Goal: Transaction & Acquisition: Purchase product/service

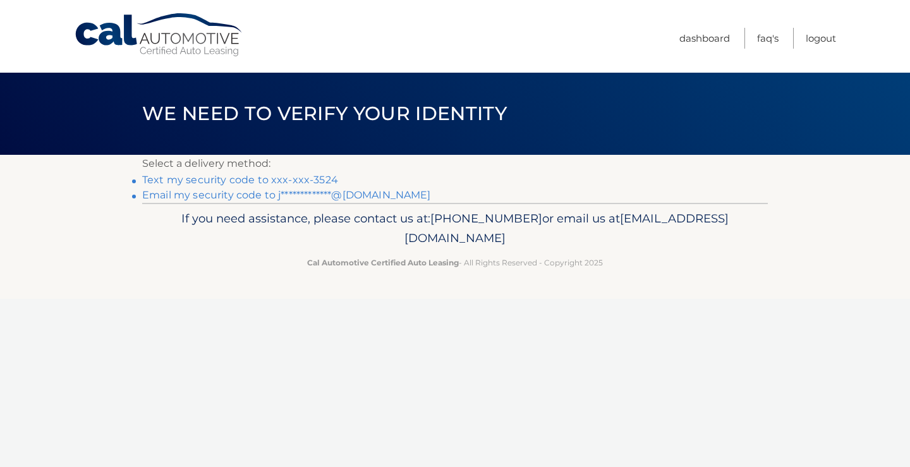
click at [318, 180] on link "Text my security code to xxx-xxx-3524" at bounding box center [240, 180] width 196 height 12
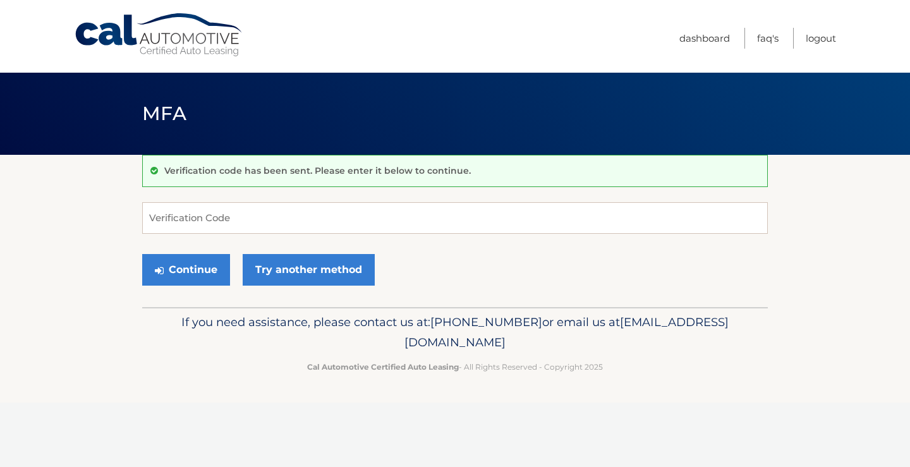
drag, startPoint x: 285, startPoint y: 201, endPoint x: 280, endPoint y: 228, distance: 27.6
click at [281, 223] on div "Verification code has been sent. Please enter it below to continue. Verificatio…" at bounding box center [455, 231] width 626 height 152
click at [280, 228] on input "Verification Code" at bounding box center [455, 218] width 626 height 32
type input "703494"
click at [188, 267] on button "Continue" at bounding box center [186, 270] width 88 height 32
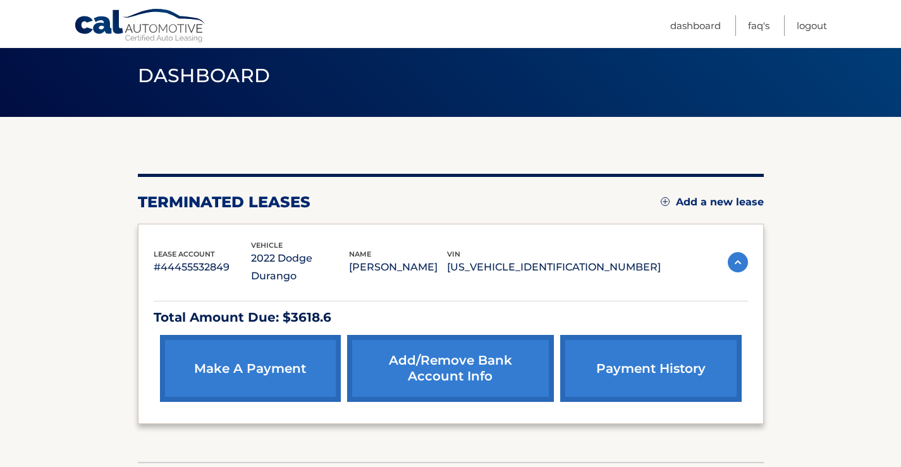
scroll to position [111, 0]
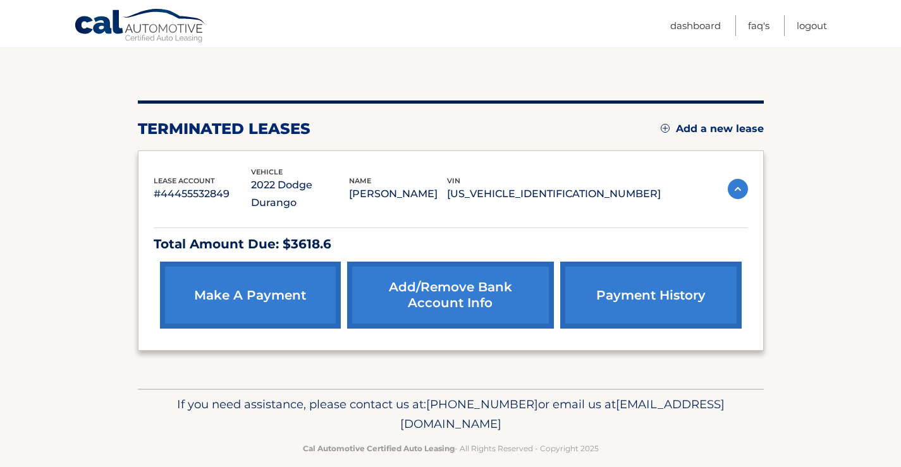
click at [272, 262] on link "make a payment" at bounding box center [250, 295] width 181 height 67
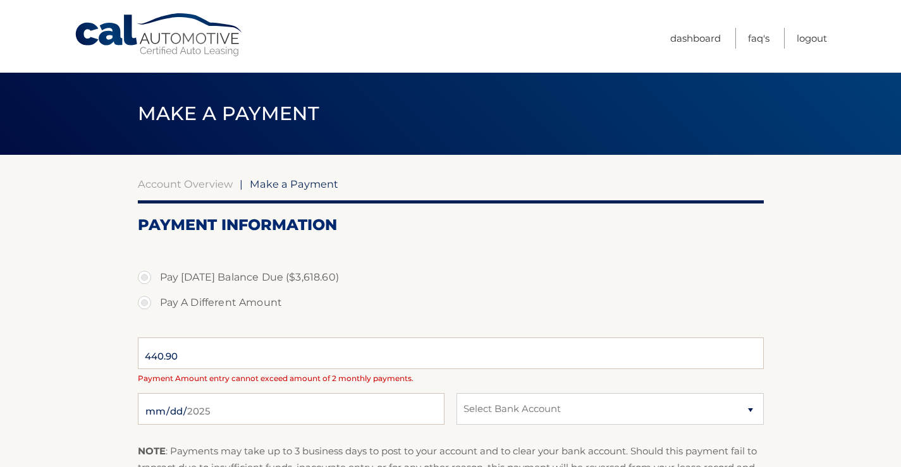
select select "MWQwMWQyMDktNDVjOC00YjhiLTk3YTUtM2U1MzFkNmRkZDdj"
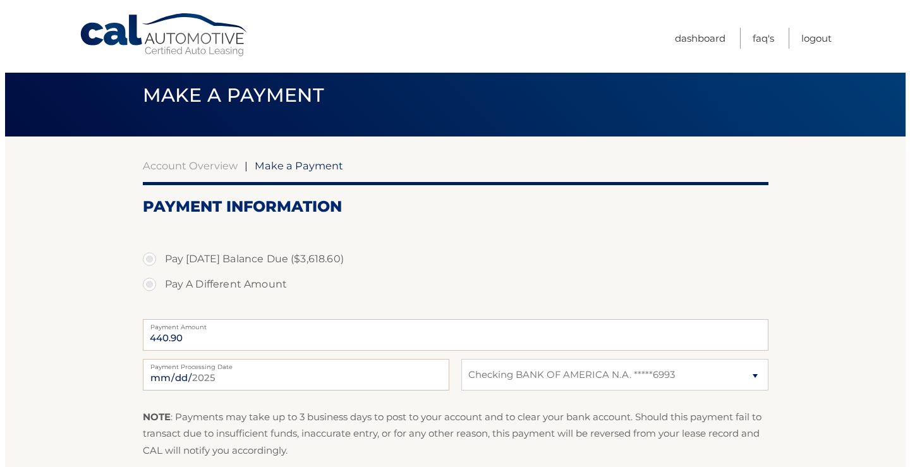
scroll to position [63, 0]
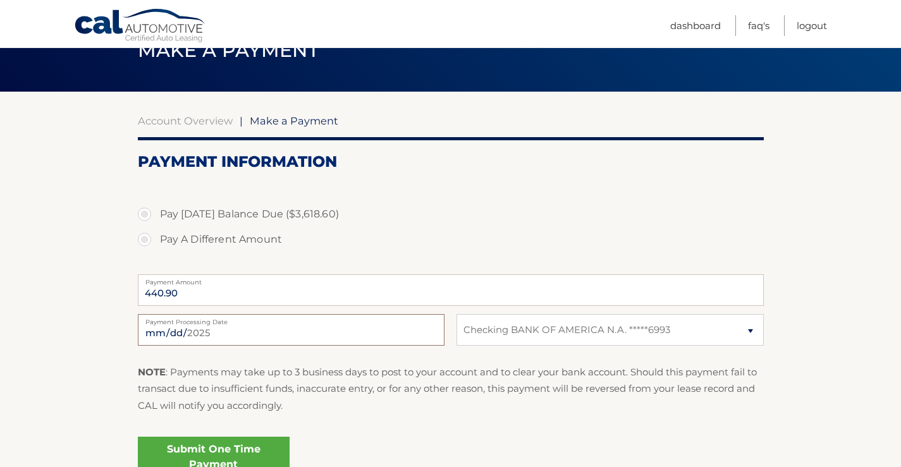
click at [255, 331] on input "2025-09-05" at bounding box center [291, 330] width 307 height 32
type input "2025-09-09"
drag, startPoint x: 197, startPoint y: 294, endPoint x: 95, endPoint y: 300, distance: 101.9
click at [99, 295] on section "Account Overview | Make a Payment Payment Information Pay Today's Balance Due (…" at bounding box center [450, 294] width 901 height 404
click at [252, 288] on input "440.90" at bounding box center [451, 290] width 626 height 32
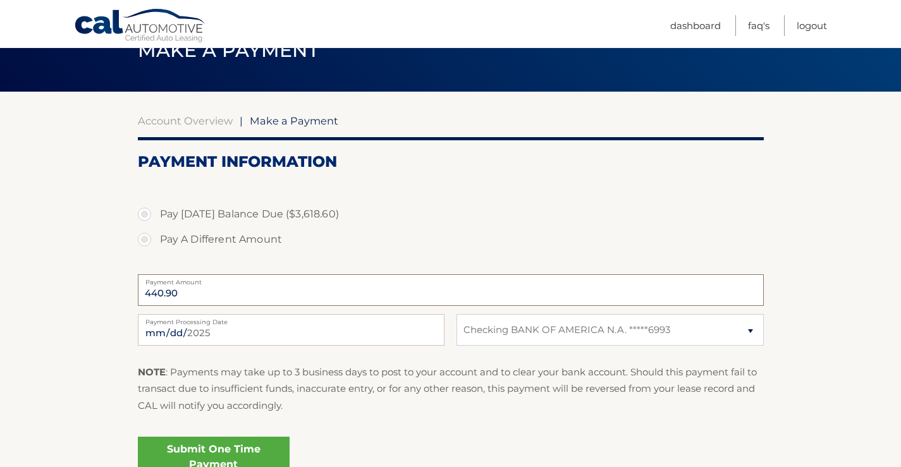
drag, startPoint x: 224, startPoint y: 295, endPoint x: 215, endPoint y: 292, distance: 9.8
click at [217, 294] on input "440.90" at bounding box center [451, 290] width 626 height 32
click at [140, 237] on label "Pay A Different Amount" at bounding box center [451, 239] width 626 height 25
click at [143, 237] on input "Pay A Different Amount" at bounding box center [149, 237] width 13 height 20
radio input "true"
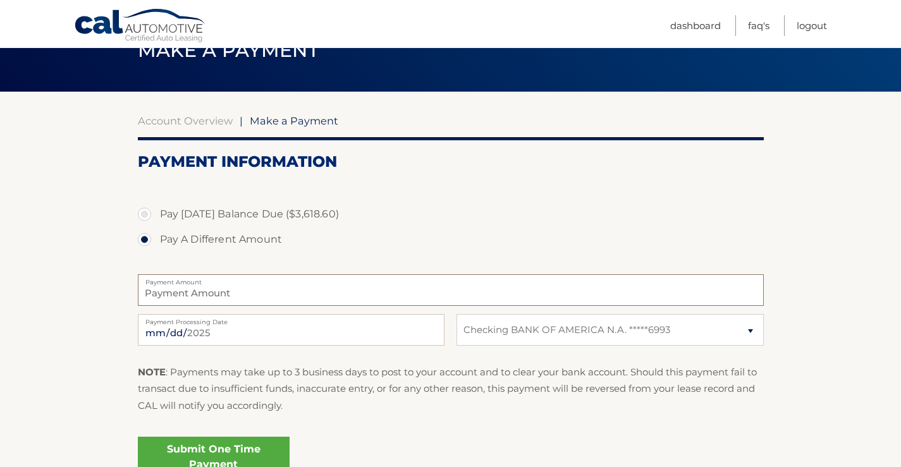
click at [214, 300] on input "Payment Amount" at bounding box center [451, 290] width 626 height 32
type input "292.34"
click at [337, 236] on label "Pay A Different Amount" at bounding box center [451, 239] width 626 height 25
click at [156, 236] on input "Pay A Different Amount" at bounding box center [149, 237] width 13 height 20
click at [617, 312] on fieldset "Pay Today's Balance Due ($3,618.60) Pay A Different Amount 292.34 Payment Amoun…" at bounding box center [451, 337] width 626 height 316
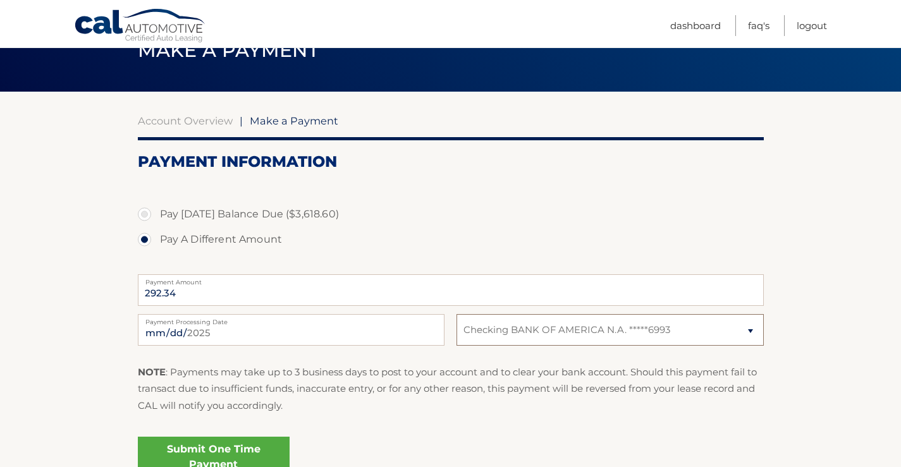
click at [623, 323] on select "Select Bank Account Checking BANK OF AMERICA N.A. *****6993" at bounding box center [609, 330] width 307 height 32
click at [165, 449] on link "Submit One Time Payment" at bounding box center [214, 457] width 152 height 40
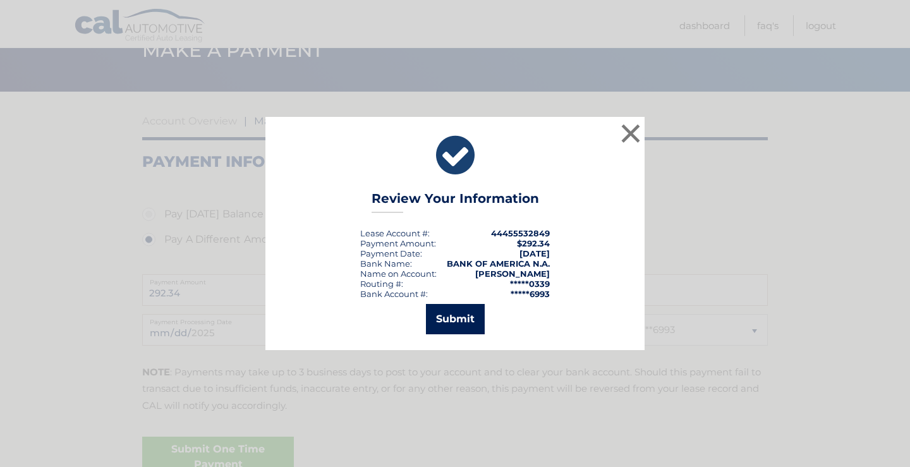
click at [455, 318] on button "Submit" at bounding box center [455, 319] width 59 height 30
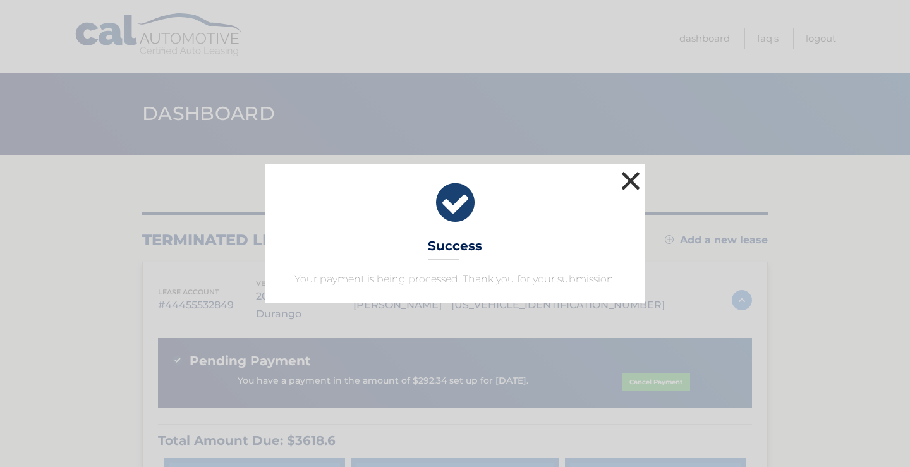
click at [620, 177] on button "×" at bounding box center [630, 180] width 25 height 25
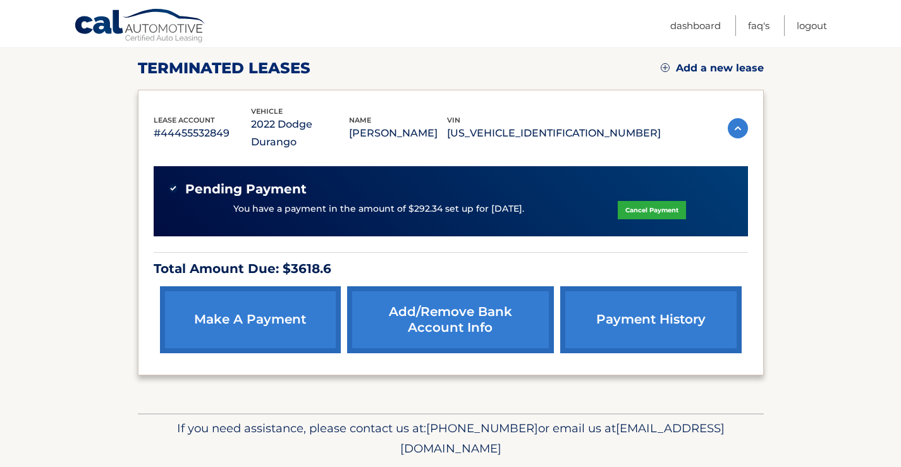
scroll to position [190, 0]
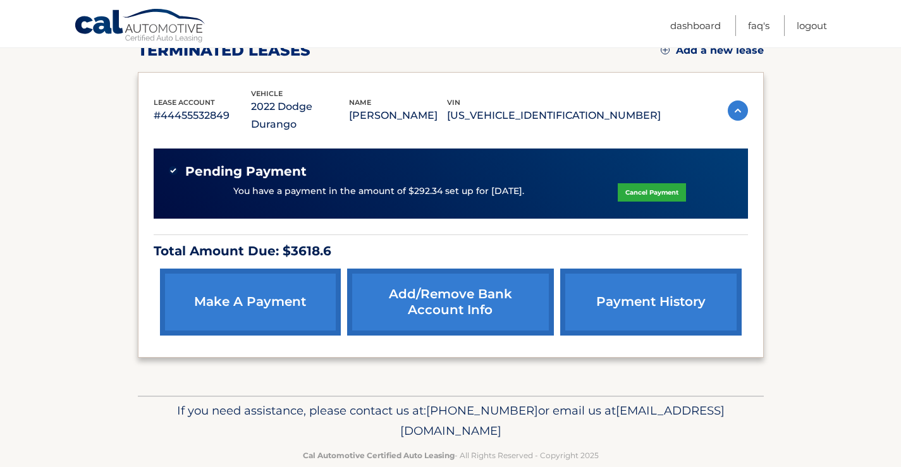
click at [324, 184] on div "You have a payment in the amount of $292.34 set up for 9/9/2025. Cancel Payment" at bounding box center [451, 192] width 564 height 24
